Goal: Communication & Community: Answer question/provide support

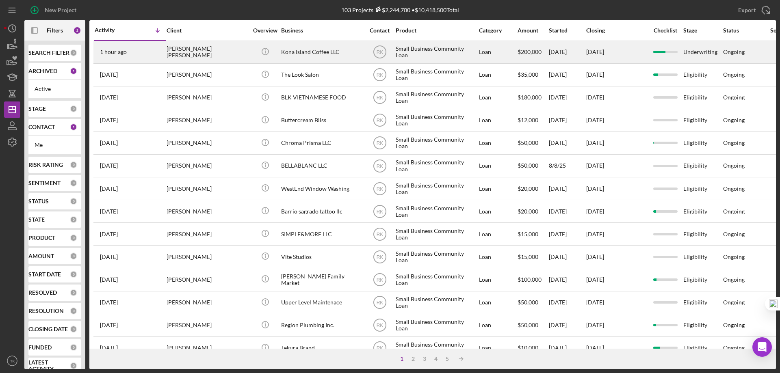
click at [171, 51] on div "[PERSON_NAME] [PERSON_NAME]" at bounding box center [206, 52] width 81 height 22
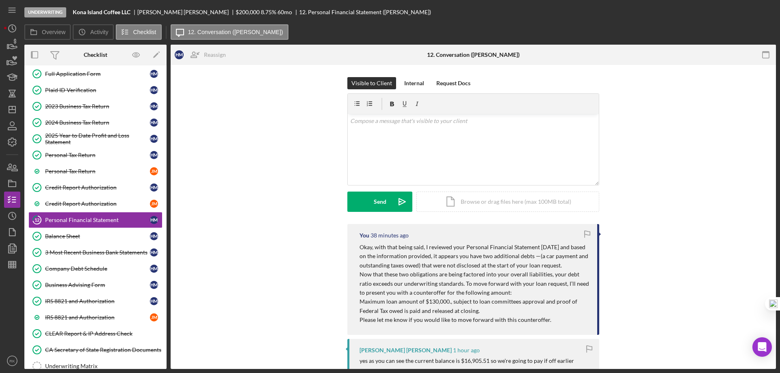
scroll to position [59, 0]
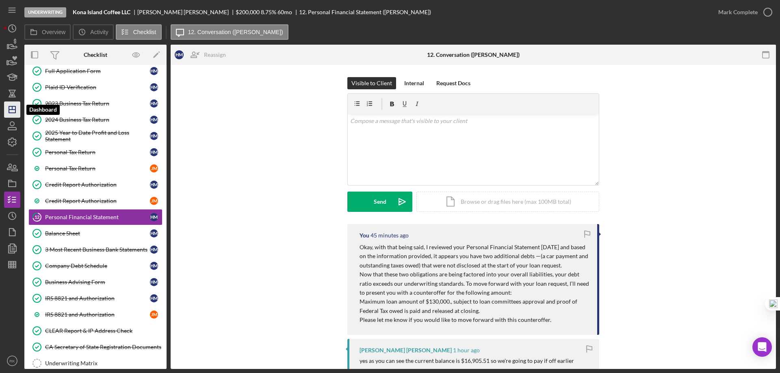
click at [16, 111] on icon "Icon/Dashboard" at bounding box center [12, 109] width 20 height 20
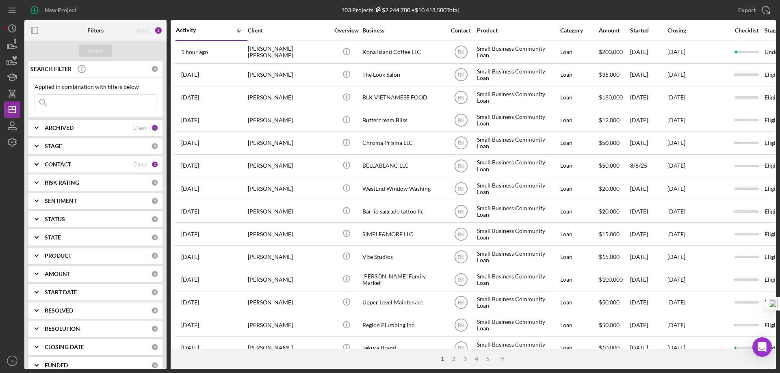
click at [35, 30] on icon "button" at bounding box center [35, 31] width 18 height 18
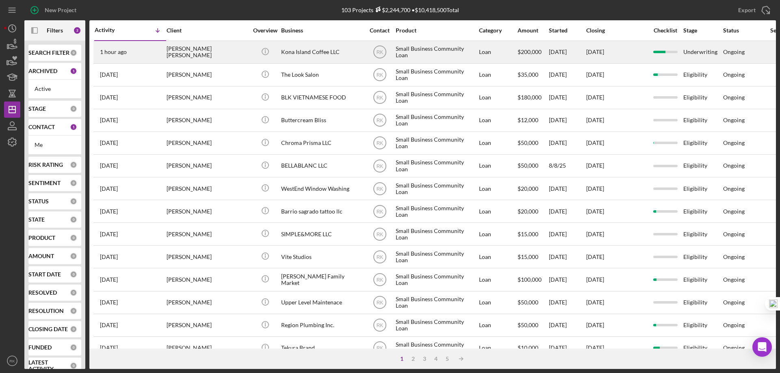
click at [199, 54] on div "[PERSON_NAME] [PERSON_NAME]" at bounding box center [206, 52] width 81 height 22
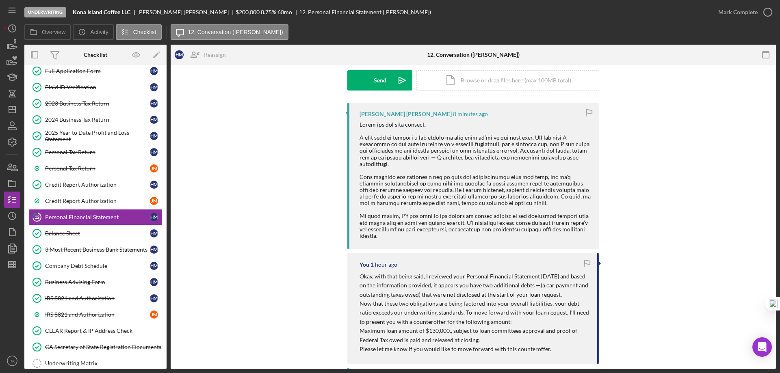
scroll to position [122, 0]
click at [501, 153] on div at bounding box center [474, 180] width 231 height 118
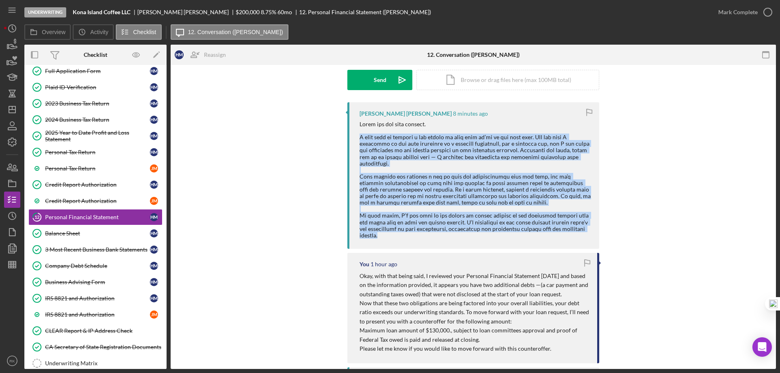
drag, startPoint x: 356, startPoint y: 136, endPoint x: 562, endPoint y: 228, distance: 225.6
click at [568, 232] on div "[PERSON_NAME] [PERSON_NAME] 8 minutes ago" at bounding box center [473, 175] width 252 height 147
copy div "L ipsu dolo si ametcon a eli seddoe te inci utla et’do ma ali enim admi. Ven qu…"
click at [444, 186] on div at bounding box center [474, 180] width 231 height 118
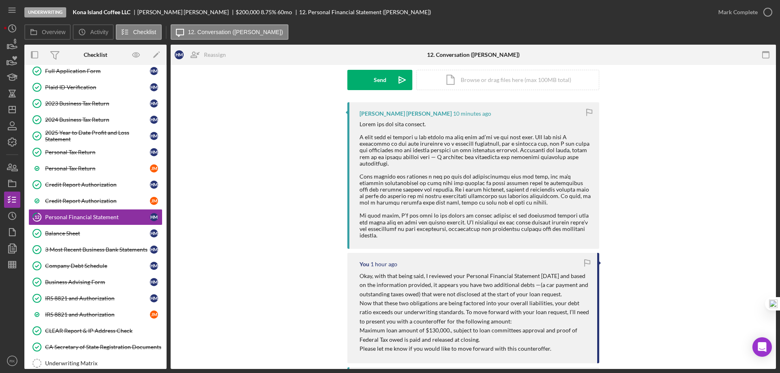
click at [389, 182] on div at bounding box center [474, 180] width 231 height 118
click at [487, 190] on div at bounding box center [474, 180] width 231 height 118
drag, startPoint x: 463, startPoint y: 190, endPoint x: 548, endPoint y: 190, distance: 84.9
click at [548, 190] on div at bounding box center [474, 180] width 231 height 118
copy div "keeping a structured payment plan"
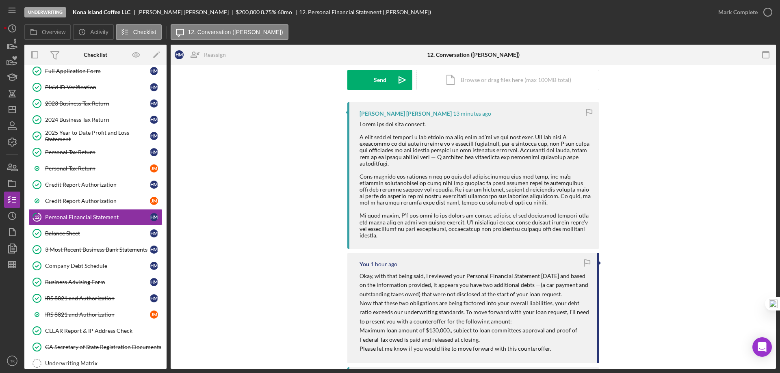
drag, startPoint x: 404, startPoint y: 175, endPoint x: 364, endPoint y: 112, distance: 75.4
click at [403, 174] on div at bounding box center [474, 180] width 231 height 118
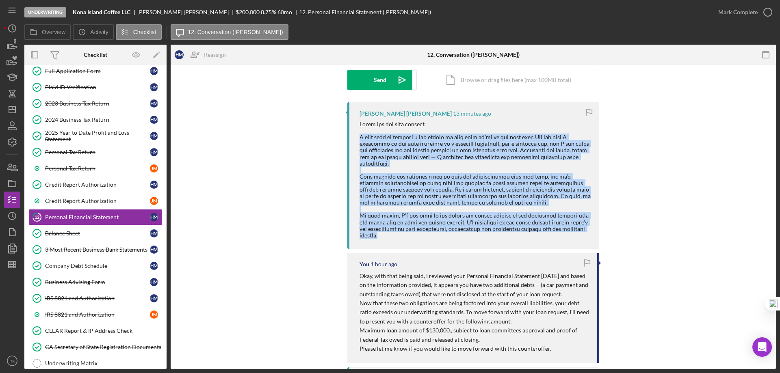
drag, startPoint x: 356, startPoint y: 136, endPoint x: 523, endPoint y: 235, distance: 193.2
click at [523, 235] on div "[PERSON_NAME] [PERSON_NAME] 13 minutes ago" at bounding box center [473, 175] width 252 height 147
copy div "L ipsu dolo si ametcon a eli seddoe te inci utla et’do ma ali enim admi. Ven qu…"
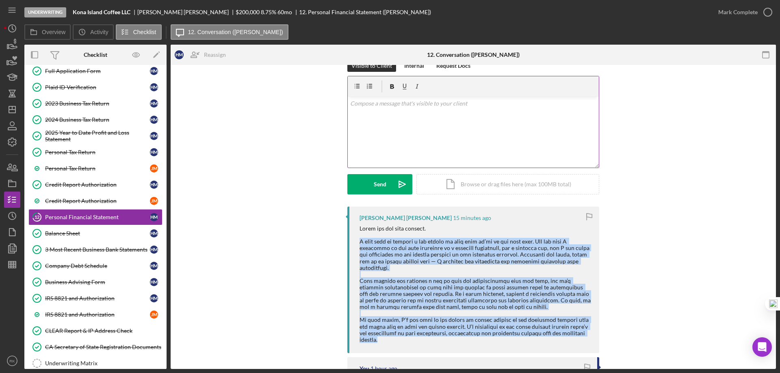
scroll to position [0, 0]
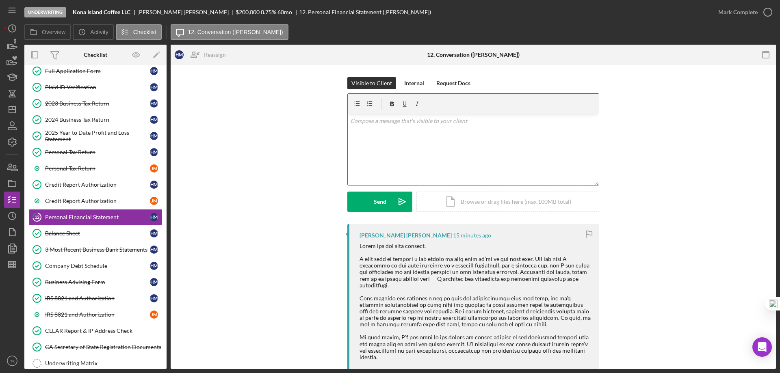
click at [360, 121] on p at bounding box center [473, 121] width 246 height 9
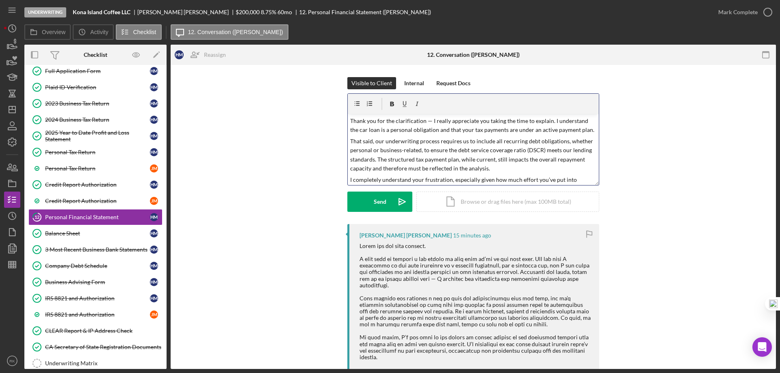
click at [423, 121] on p "Thank you for the clarification — I really appreciate you taking the time to ex…" at bounding box center [473, 126] width 246 height 18
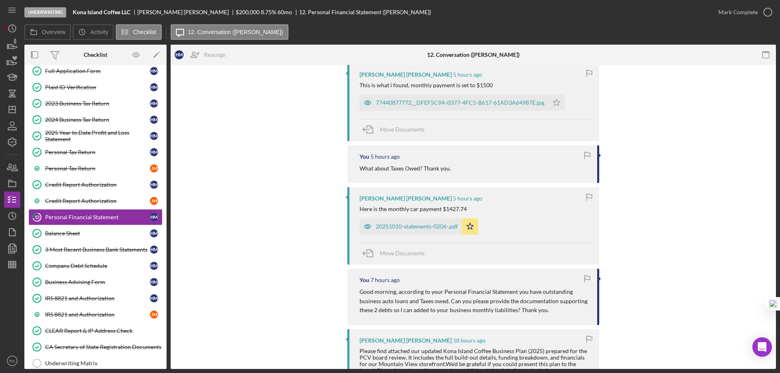
scroll to position [758, 0]
click at [410, 225] on div "20251010-statements-0206-.pdf" at bounding box center [417, 226] width 82 height 6
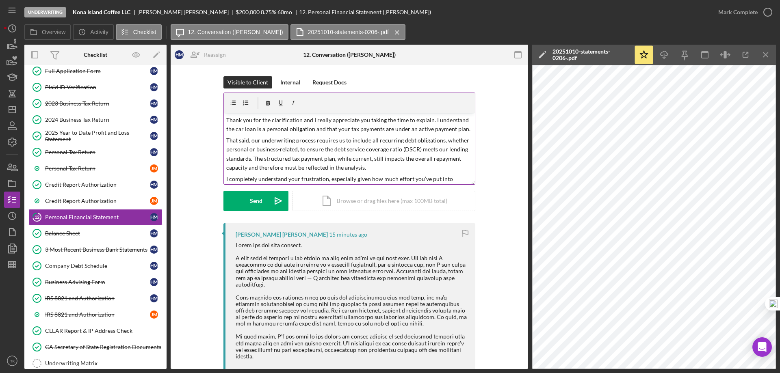
scroll to position [0, 0]
click at [226, 130] on p "Thank you for the clarification and I really appreciate you taking the time to …" at bounding box center [349, 126] width 246 height 18
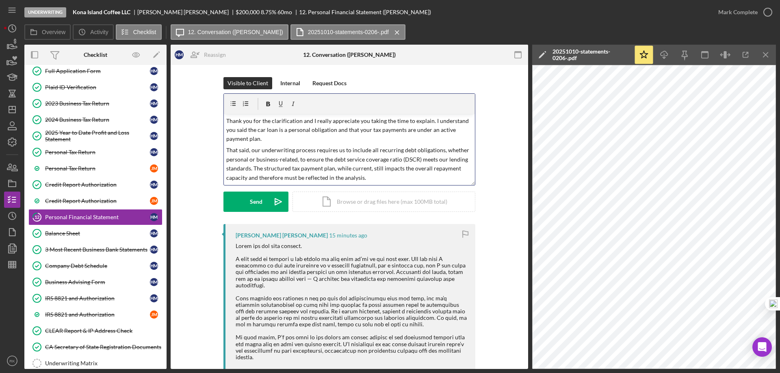
click at [333, 130] on p "Thank you for the clarification and I really appreciate you taking the time to …" at bounding box center [349, 130] width 246 height 27
click at [399, 150] on p "That said, our underwriting process requires us to include all recurring debt o…" at bounding box center [349, 164] width 246 height 37
click at [399, 150] on p "That said, our underwriting process requires us to include all recurring busine…" at bounding box center [349, 164] width 246 height 37
click at [422, 150] on p "That said, our underwriting process requires us to include all recurring busine…" at bounding box center [349, 164] width 246 height 37
drag, startPoint x: 226, startPoint y: 160, endPoint x: 275, endPoint y: 162, distance: 49.6
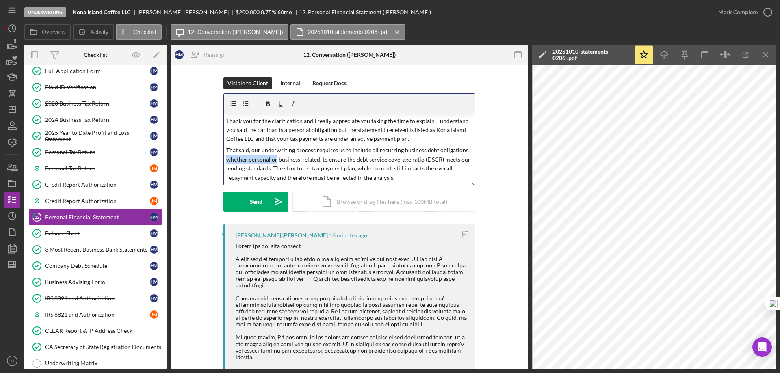
click at [275, 162] on p "That said, our underwriting process requires us to include all recurring busine…" at bounding box center [349, 164] width 246 height 37
click at [226, 159] on p "That said, our underwriting process requires us to include all recurring busine…" at bounding box center [349, 164] width 246 height 37
click at [278, 160] on p "That said, our underwriting process requires us to include all recurring busine…" at bounding box center [349, 164] width 246 height 37
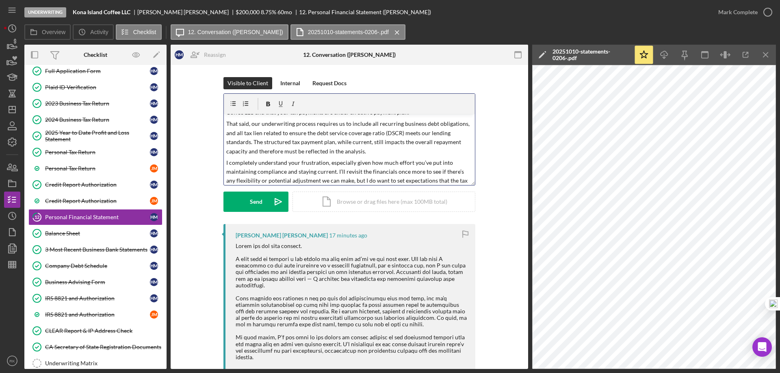
scroll to position [27, 0]
click at [368, 151] on p "That said, our underwriting process requires us to include all recurring busine…" at bounding box center [349, 137] width 246 height 37
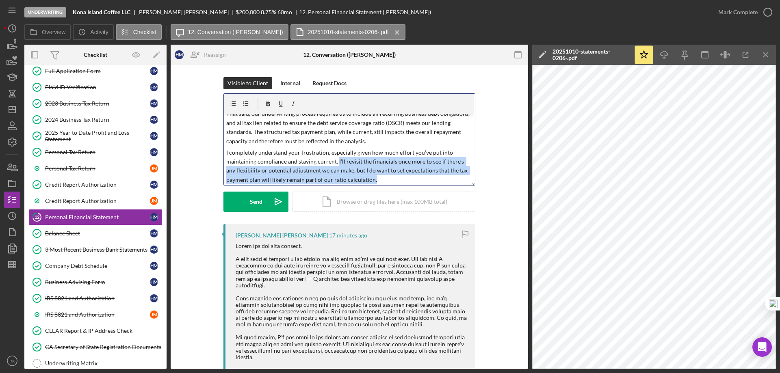
scroll to position [38, 0]
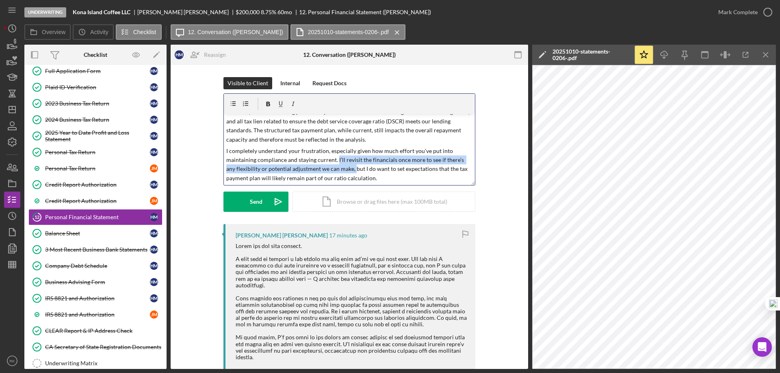
drag, startPoint x: 334, startPoint y: 172, endPoint x: 342, endPoint y: 170, distance: 8.3
click at [342, 170] on p "I completely understand your frustration, especially given how much effort you’…" at bounding box center [349, 165] width 246 height 37
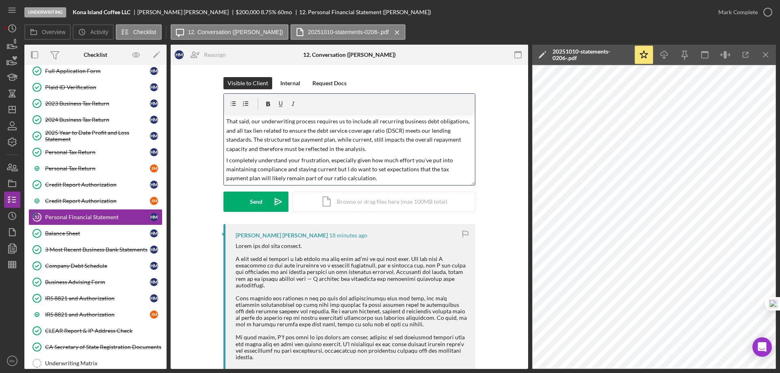
click at [353, 177] on p "I completely understand your frustration, especially given how much effort you’…" at bounding box center [349, 169] width 246 height 27
drag, startPoint x: 364, startPoint y: 177, endPoint x: 395, endPoint y: 179, distance: 31.3
click at [395, 179] on p "I completely understand your frustration, especially given how much effort you’…" at bounding box center [349, 169] width 246 height 27
click at [404, 180] on p "I completely understand your frustration, especially given how much effort you’…" at bounding box center [349, 169] width 246 height 27
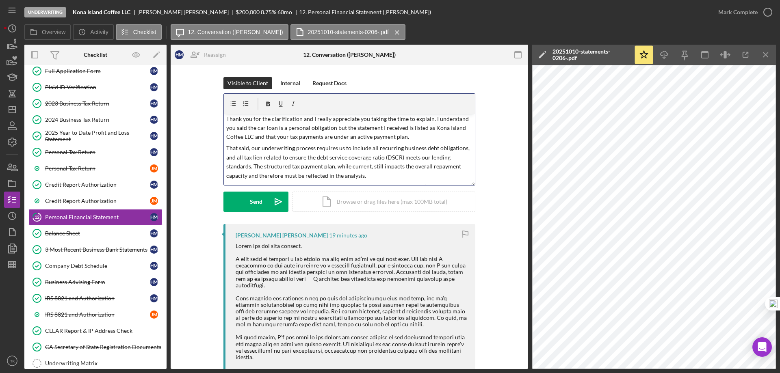
scroll to position [0, 0]
click at [403, 140] on p "Thank you for the clarification and I really appreciate you taking the time to …" at bounding box center [349, 130] width 246 height 27
click at [426, 138] on p "Thank you for the clarification and I really appreciate you taking the time to …" at bounding box center [349, 130] width 246 height 27
click at [431, 138] on p "Thank you for the clarification and I really appreciate you taking the time to …" at bounding box center [349, 130] width 246 height 27
click at [426, 154] on p "That said, our underwriting process requires us to include all recurring busine…" at bounding box center [349, 164] width 246 height 37
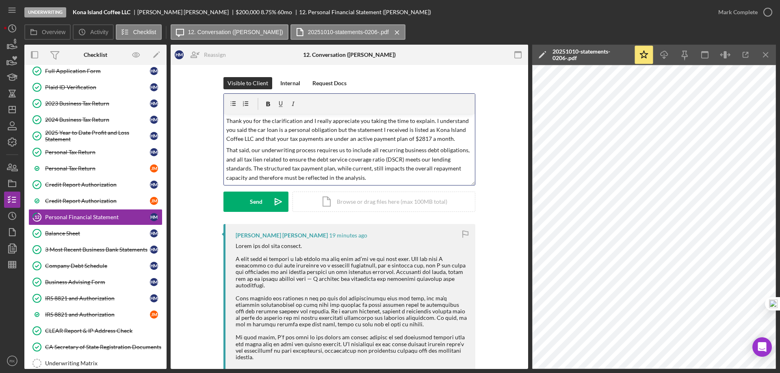
click at [259, 160] on p "That said, our underwriting process requires us to include all recurring busine…" at bounding box center [349, 164] width 246 height 37
click at [310, 172] on p "That said, our underwriting process requires us to include all recurring busine…" at bounding box center [349, 164] width 246 height 37
drag, startPoint x: 384, startPoint y: 159, endPoint x: 402, endPoint y: 160, distance: 17.9
click at [402, 160] on p "That said, our underwriting process requires us to include all recurring busine…" at bounding box center [349, 164] width 246 height 37
click at [394, 179] on p "That said, our underwriting process requires us to include all recurring busine…" at bounding box center [349, 164] width 246 height 37
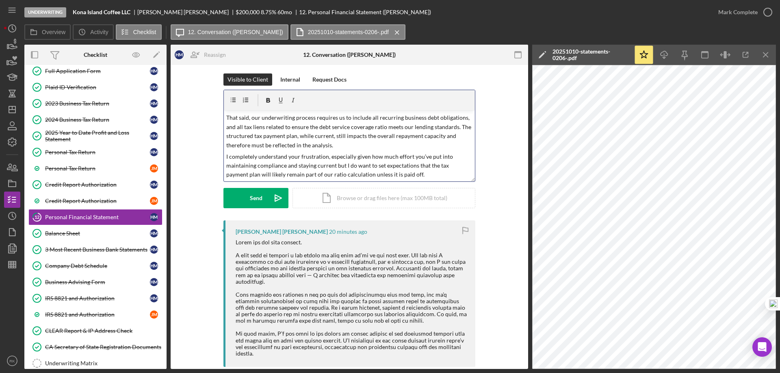
scroll to position [4, 0]
click at [329, 137] on p "That said, our underwriting process requires us to include all recurring busine…" at bounding box center [349, 131] width 246 height 37
click at [334, 152] on p "I completely understand your frustration, especially given how much effort you’…" at bounding box center [349, 165] width 246 height 27
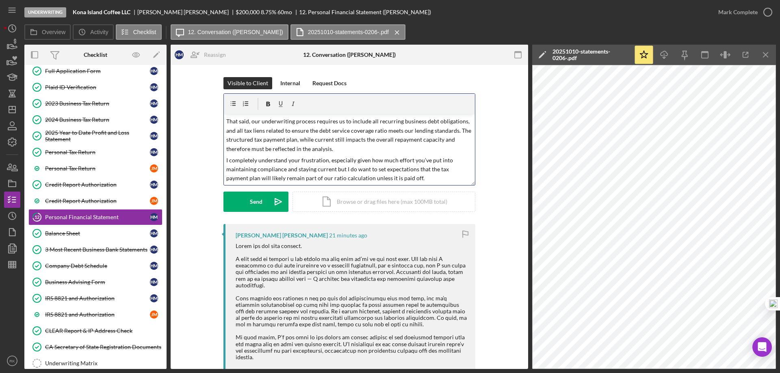
click at [405, 179] on p "I completely understand your frustration, especially given how much effort you’…" at bounding box center [349, 169] width 246 height 27
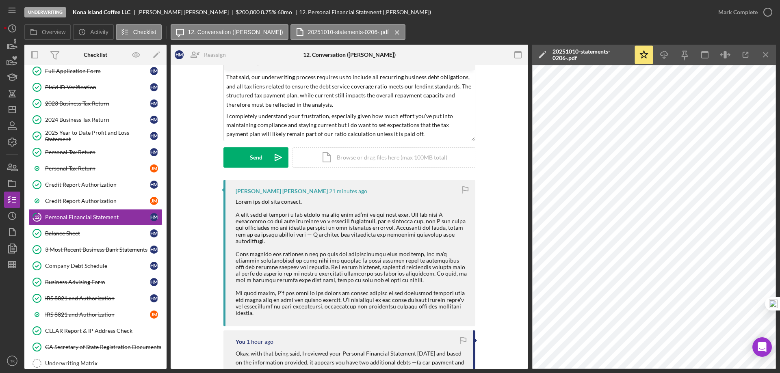
scroll to position [13, 0]
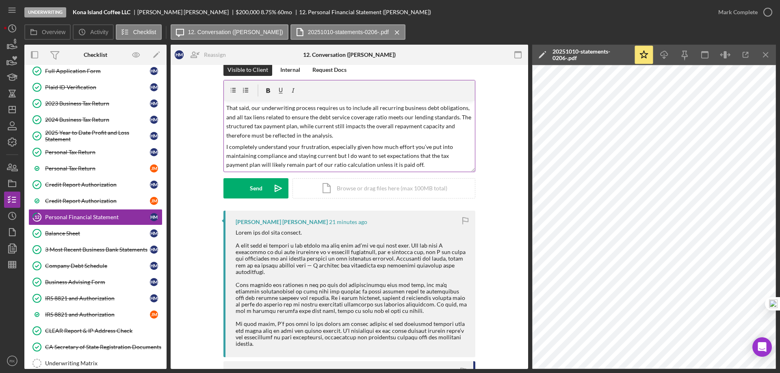
click at [408, 164] on p "I completely understand your frustration, especially given how much effort you’…" at bounding box center [349, 156] width 246 height 27
drag, startPoint x: 393, startPoint y: 164, endPoint x: 387, endPoint y: 165, distance: 6.1
click at [387, 165] on p "I completely understand your frustration, especially given how much effort you’…" at bounding box center [349, 156] width 246 height 27
click at [445, 165] on p "I completely understand your frustration, especially given how much effort you’…" at bounding box center [349, 156] width 246 height 27
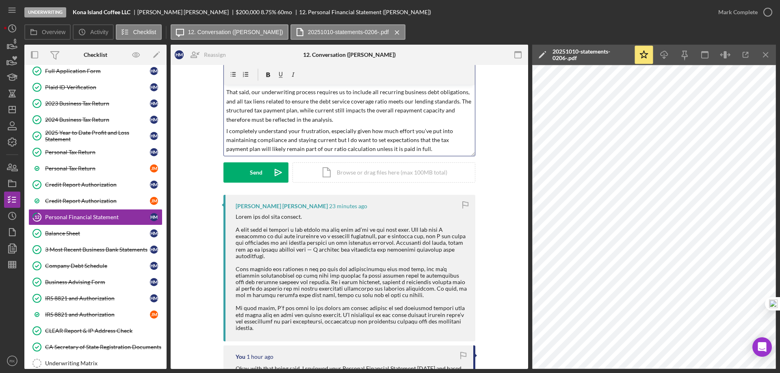
scroll to position [30, 0]
click at [447, 146] on p "I completely understand your frustration, especially given how much effort you’…" at bounding box center [349, 139] width 246 height 27
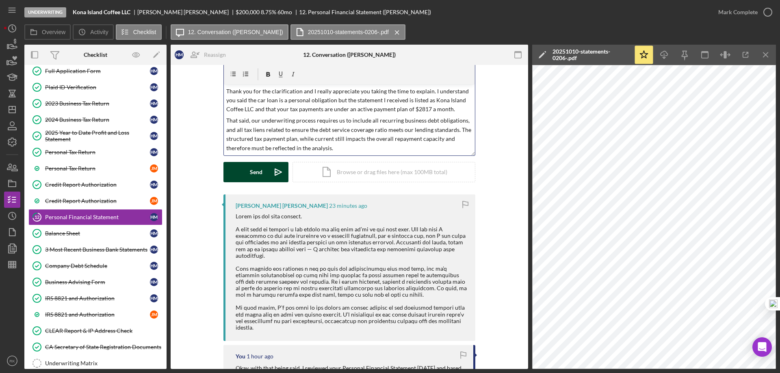
scroll to position [29, 0]
click at [255, 171] on div "Send" at bounding box center [256, 172] width 13 height 20
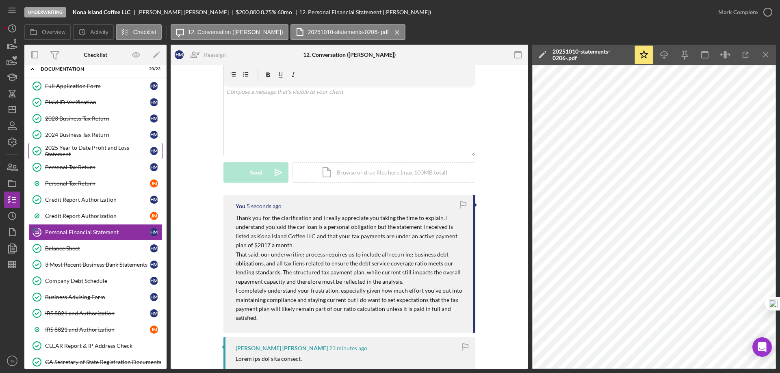
scroll to position [0, 0]
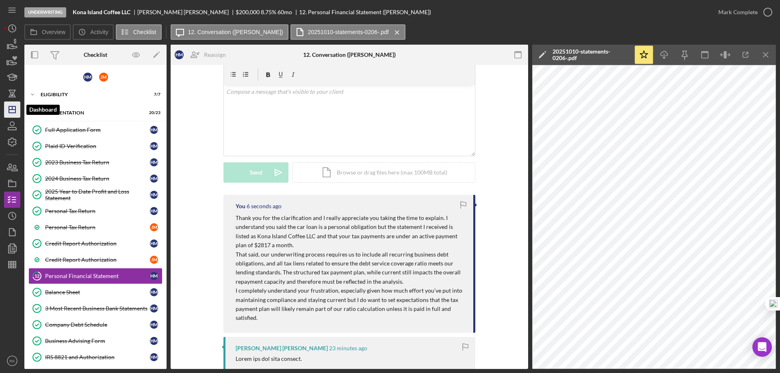
click at [15, 108] on polygon "button" at bounding box center [12, 109] width 6 height 6
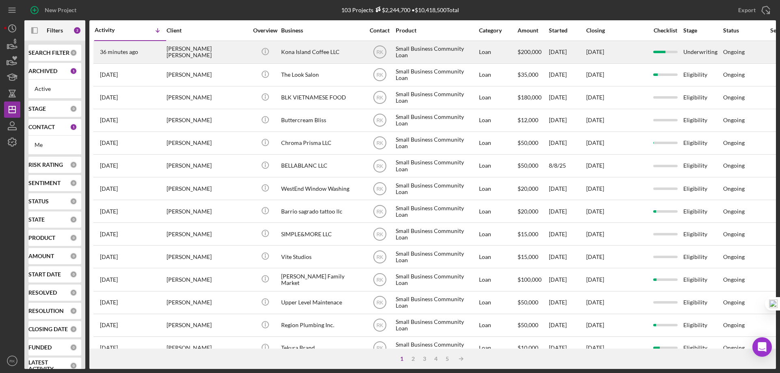
click at [303, 53] on div "Kona Island Coffee LLC" at bounding box center [321, 52] width 81 height 22
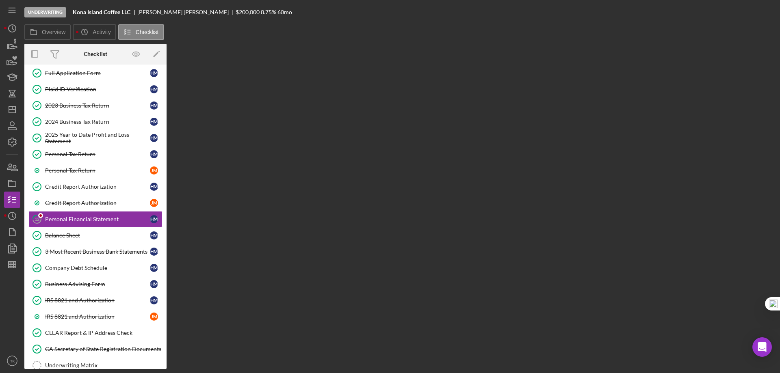
scroll to position [59, 0]
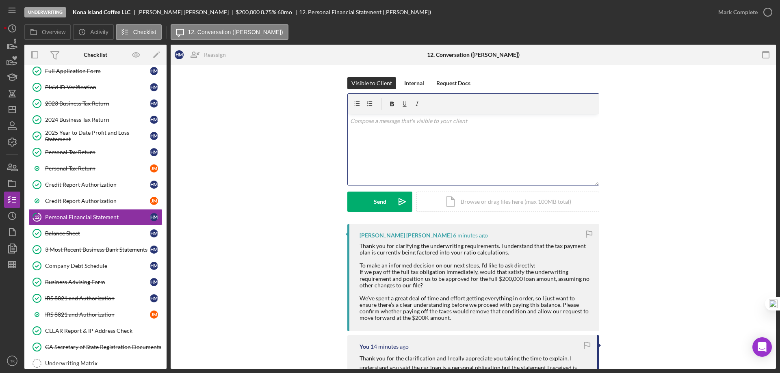
click at [364, 123] on p at bounding box center [473, 121] width 246 height 9
click at [350, 120] on p "Can you show 12 months proof that the car payment is pay with your personal che…" at bounding box center [473, 121] width 246 height 9
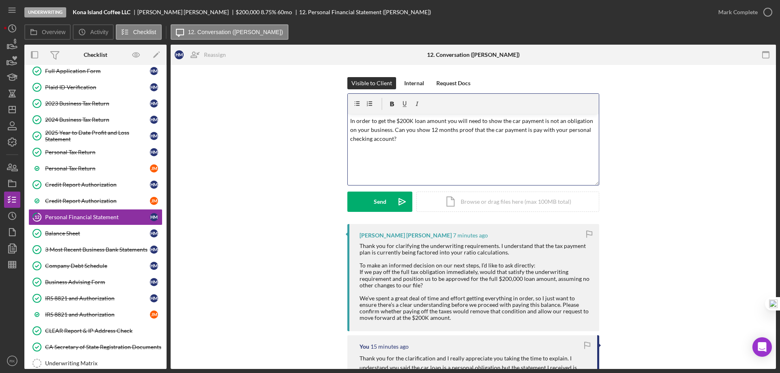
drag, startPoint x: 365, startPoint y: 121, endPoint x: 398, endPoint y: 138, distance: 36.5
click at [398, 138] on div "v Color teal Color pink Remove color Add row above Add row below Add column bef…" at bounding box center [473, 149] width 251 height 71
click at [424, 140] on p "In order to get the $200K loan amount you will need to show the car payment is …" at bounding box center [473, 130] width 246 height 27
drag, startPoint x: 348, startPoint y: 120, endPoint x: 401, endPoint y: 139, distance: 56.0
click at [401, 139] on p "In order to get the $200K loan amount you will need to show the car payment is …" at bounding box center [473, 130] width 246 height 27
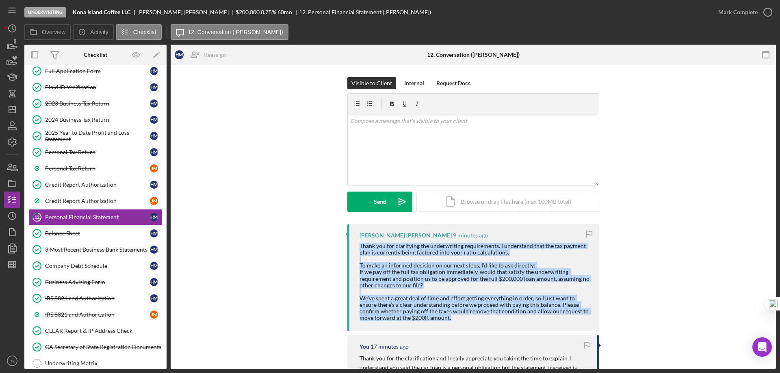
drag, startPoint x: 358, startPoint y: 245, endPoint x: 433, endPoint y: 309, distance: 98.8
click at [438, 318] on div "Thank you for clarifying the underwriting requirements. I understand that the t…" at bounding box center [474, 282] width 231 height 78
copy div "Thank you for clarifying the underwriting requirements. I understand that the t…"
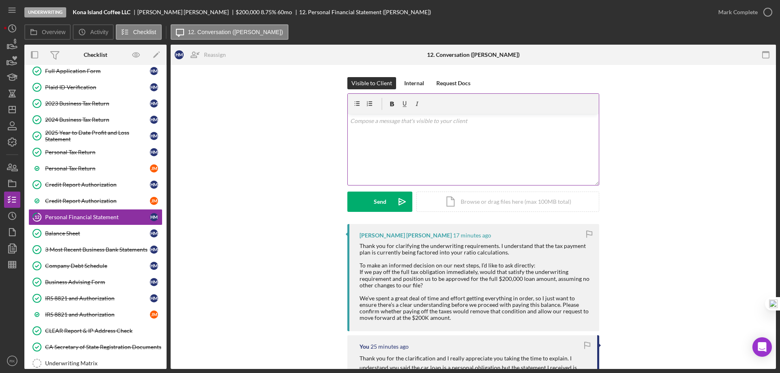
click at [369, 123] on p at bounding box center [473, 121] width 246 height 9
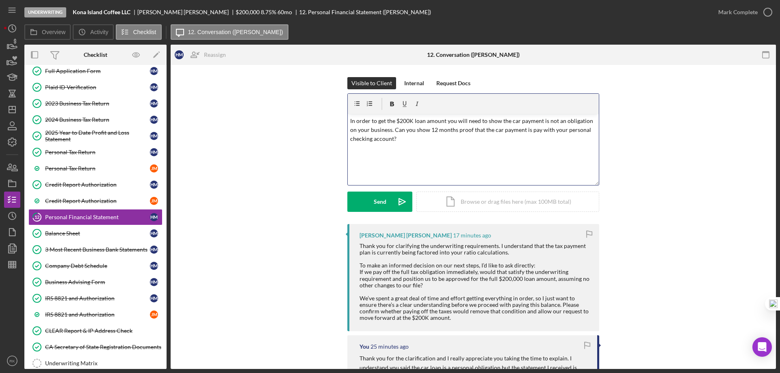
click at [393, 129] on p "In order to get the $200K loan amount you will need to show the car payment is …" at bounding box center [473, 130] width 246 height 27
click at [422, 148] on p "In order to get the $200K loan amount you will need to show the car payment is …" at bounding box center [473, 135] width 246 height 37
click at [390, 130] on p "In order to get the $200K loan amount you will need to show the car payment is …" at bounding box center [473, 135] width 246 height 37
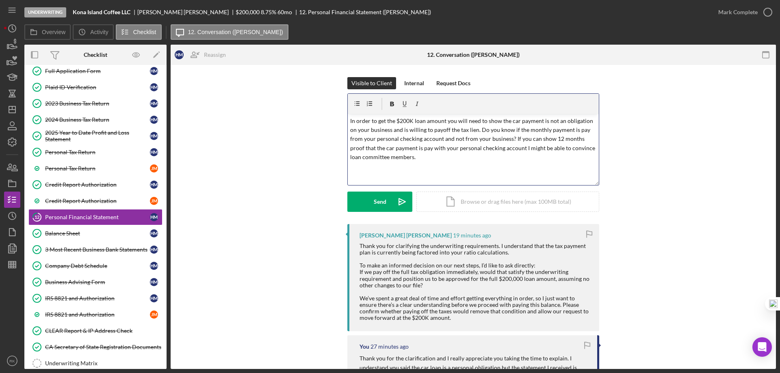
click at [350, 121] on p "In order to get the $200K loan amount you will need to show the car payment is …" at bounding box center [473, 139] width 246 height 45
click at [486, 129] on p "Trust me, I want to help you but in order to get the $200K loan amount you will…" at bounding box center [473, 139] width 246 height 45
click at [371, 146] on p "Trust me, I want to help you but in order to get the $200K loan amount you will…" at bounding box center [473, 139] width 246 height 45
click at [400, 166] on div "v Color teal Color pink Remove color Add row above Add row below Add column bef…" at bounding box center [473, 149] width 251 height 71
click at [399, 147] on p "Trust me, I want to help you but in order to get the $200K loan amount you will…" at bounding box center [473, 139] width 246 height 45
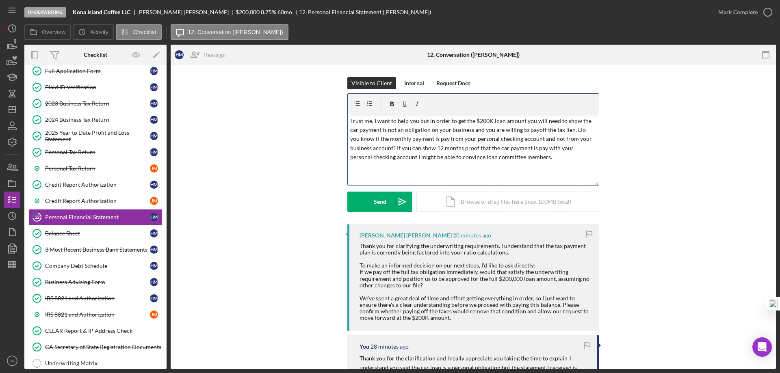
click at [526, 147] on p "Trust me, I want to help you but in order to get the $200K loan amount you will…" at bounding box center [473, 139] width 246 height 45
click at [527, 148] on p "Trust me, I want to help you but in order to get the $200K loan amount you will…" at bounding box center [473, 139] width 246 height 45
click at [563, 168] on div "v Color teal Color pink Remove color Add row above Add row below Add column bef…" at bounding box center [473, 149] width 251 height 71
drag, startPoint x: 388, startPoint y: 203, endPoint x: 423, endPoint y: 198, distance: 36.1
click at [388, 203] on button "Send Icon/icon-invite-send" at bounding box center [379, 202] width 65 height 20
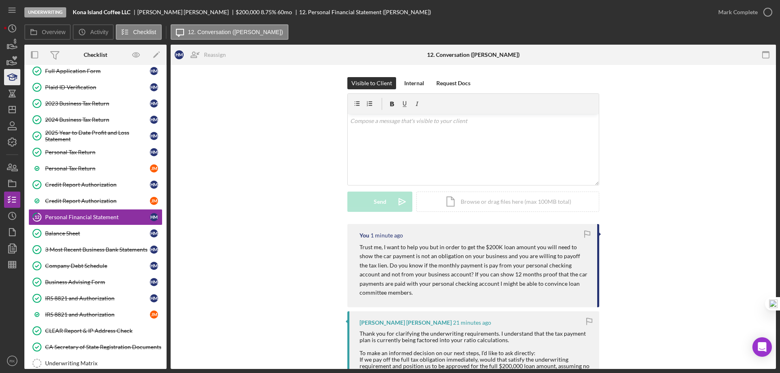
scroll to position [58, 0]
drag, startPoint x: 14, startPoint y: 112, endPoint x: 7, endPoint y: 165, distance: 52.8
click at [14, 112] on icon "Icon/Dashboard" at bounding box center [12, 109] width 20 height 20
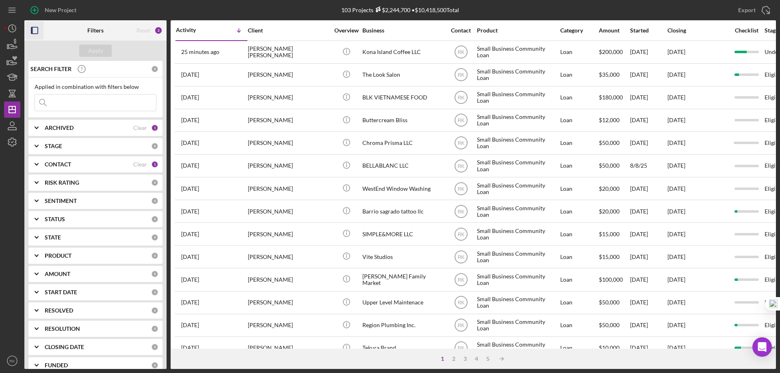
click at [37, 30] on icon "button" at bounding box center [35, 31] width 18 height 18
